Goal: Information Seeking & Learning: Learn about a topic

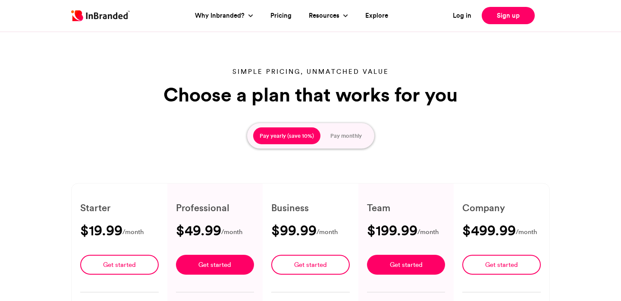
scroll to position [165, 0]
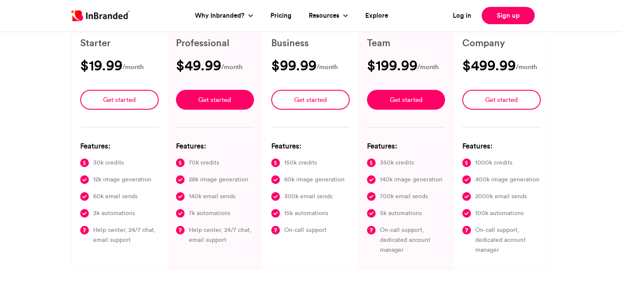
type input "****"
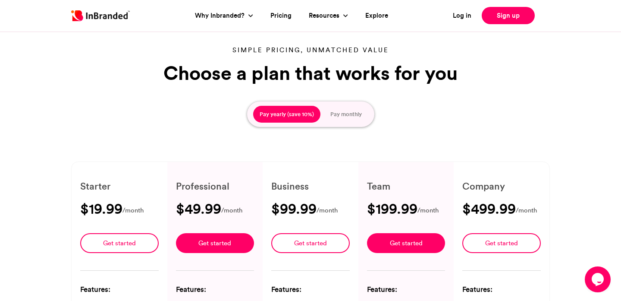
scroll to position [0, 0]
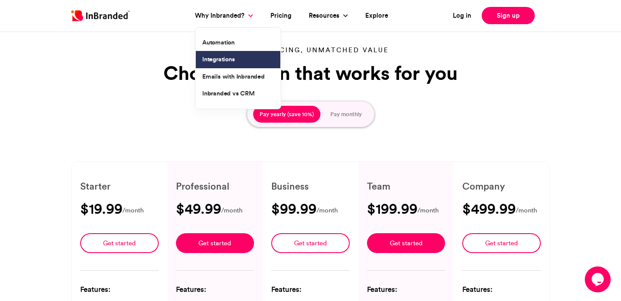
click at [200, 53] on link "Integrations" at bounding box center [238, 59] width 85 height 17
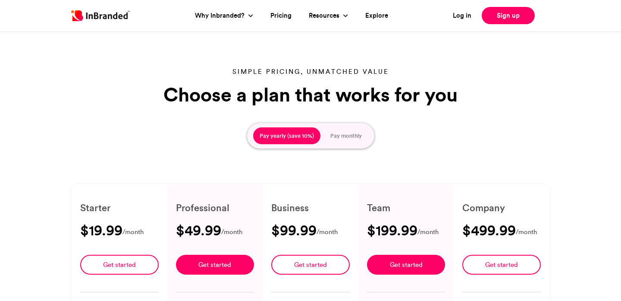
scroll to position [22, 0]
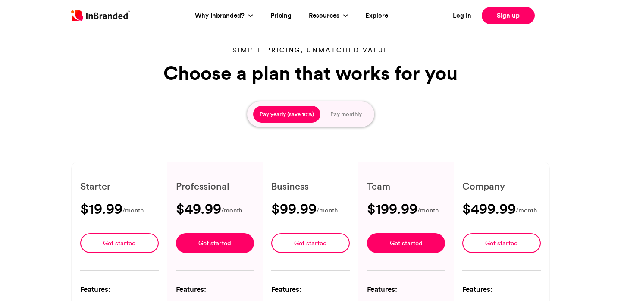
type input "****"
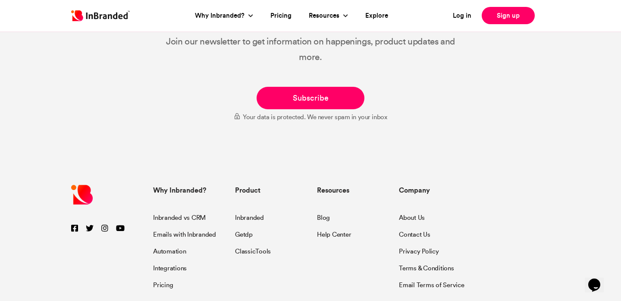
scroll to position [1618, 0]
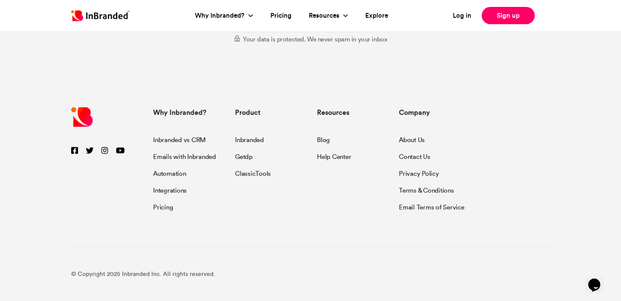
drag, startPoint x: 434, startPoint y: 143, endPoint x: 446, endPoint y: 141, distance: 12.2
click at [446, 142] on li "About Us" at bounding box center [433, 141] width 69 height 12
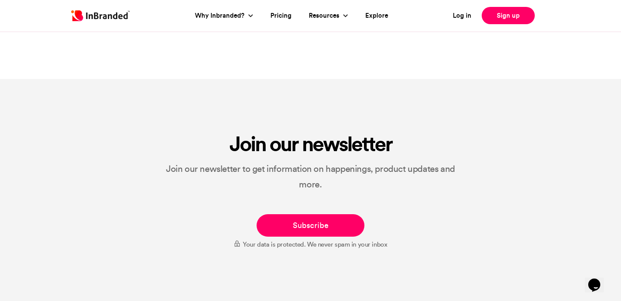
scroll to position [1411, 0]
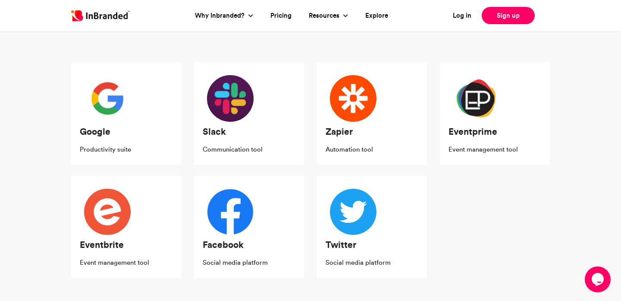
scroll to position [254, 0]
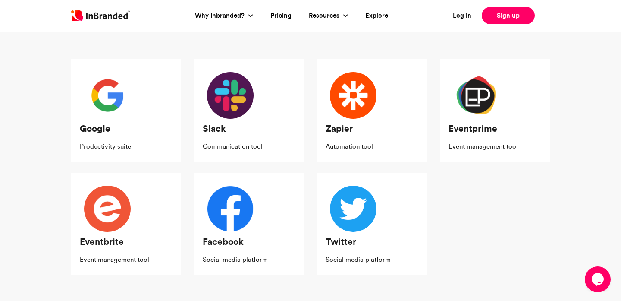
click at [476, 126] on h5 "Eventprime" at bounding box center [495, 128] width 93 height 11
click at [477, 142] on p "Event management tool" at bounding box center [495, 146] width 93 height 14
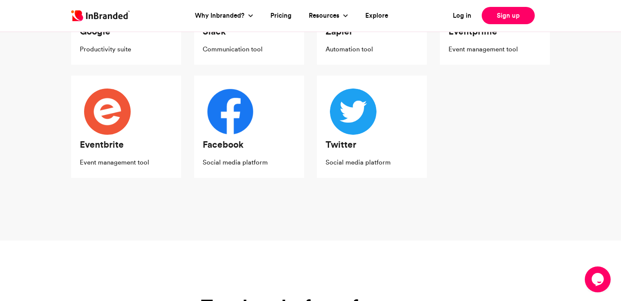
scroll to position [0, 0]
